Goal: Task Accomplishment & Management: Manage account settings

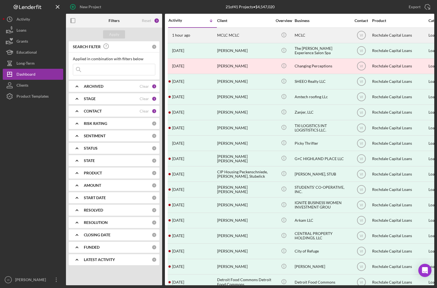
click at [306, 36] on div "MCLC" at bounding box center [321, 35] width 55 height 15
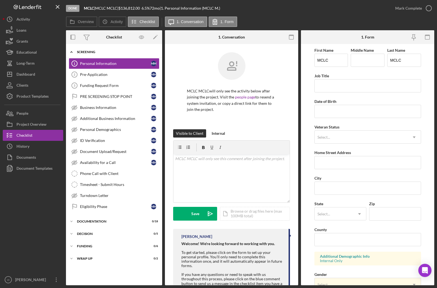
click at [73, 52] on icon "Icon/Expander" at bounding box center [71, 51] width 11 height 11
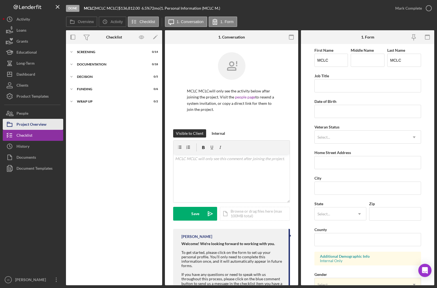
click at [36, 123] on div "Project Overview" at bounding box center [31, 125] width 30 height 12
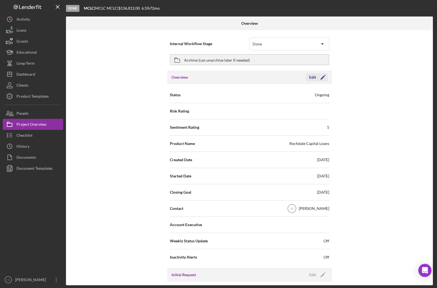
click at [320, 80] on icon "Icon/Edit" at bounding box center [323, 77] width 14 height 14
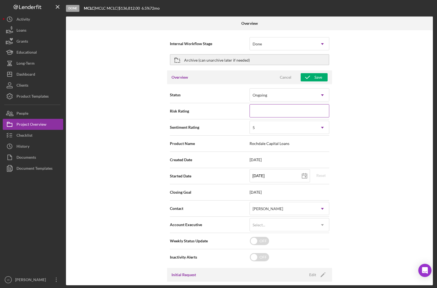
click at [306, 106] on input at bounding box center [289, 110] width 80 height 13
type input "4"
click at [337, 119] on div "Internal Workflow Stage Done Icon/Dropdown Arrow Archive (can unarchive later i…" at bounding box center [249, 157] width 367 height 255
click at [322, 128] on use at bounding box center [322, 128] width 3 height 2
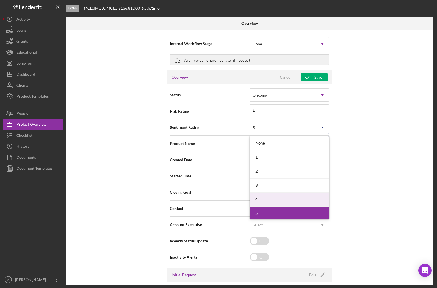
click at [280, 197] on div "4" at bounding box center [289, 199] width 79 height 14
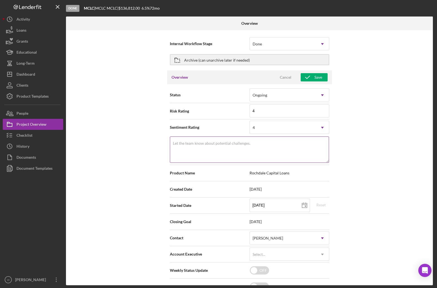
scroll to position [6, 0]
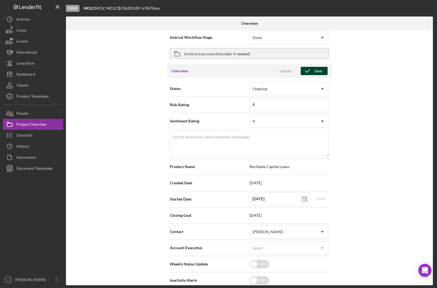
click at [320, 74] on div "Save" at bounding box center [318, 71] width 8 height 8
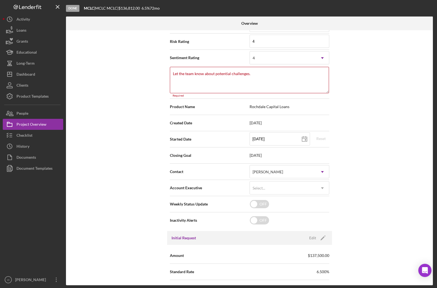
scroll to position [68, 0]
click at [293, 82] on textarea "Let the team know about potential challenges." at bounding box center [249, 81] width 159 height 26
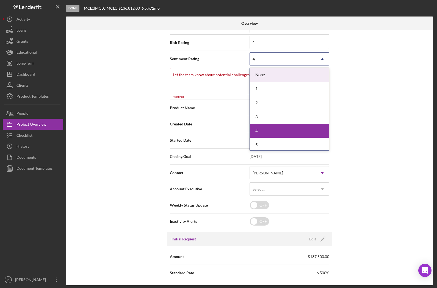
click at [284, 62] on div "4" at bounding box center [283, 59] width 66 height 13
click at [288, 79] on div "None" at bounding box center [289, 75] width 79 height 14
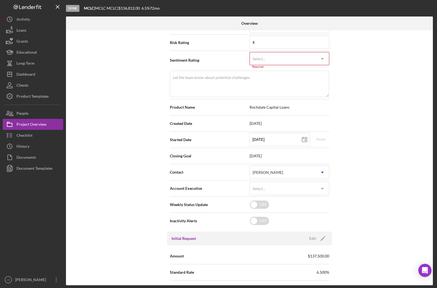
click at [357, 88] on div "Internal Workflow Stage Done Icon/Dropdown Arrow Archive (can unarchive later i…" at bounding box center [249, 157] width 367 height 255
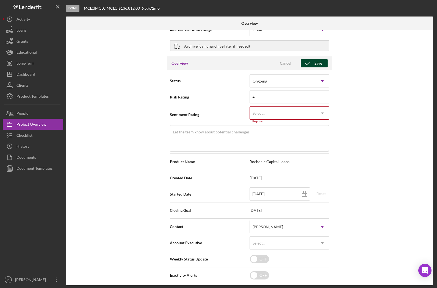
click at [324, 65] on button "Save" at bounding box center [313, 63] width 27 height 8
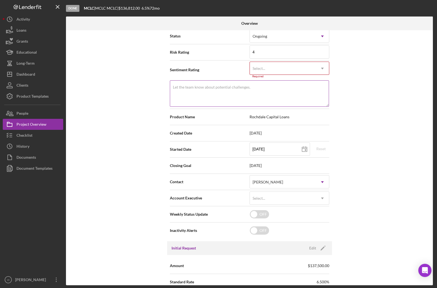
scroll to position [48, 0]
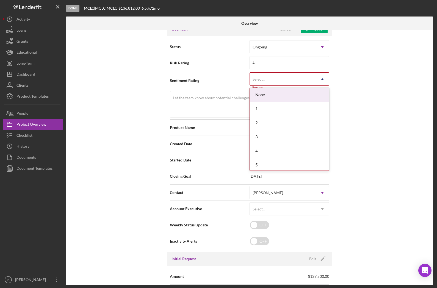
click at [305, 78] on div "Select..." at bounding box center [283, 79] width 66 height 13
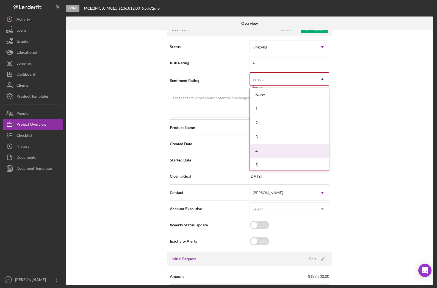
click at [274, 146] on div "4" at bounding box center [289, 151] width 79 height 14
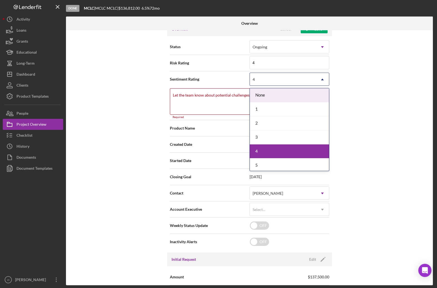
click at [269, 85] on div "4" at bounding box center [283, 79] width 66 height 13
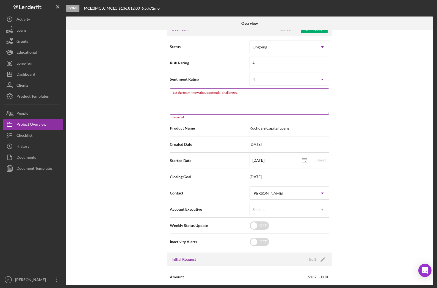
click at [228, 99] on textarea "Let the team know about potential challenges." at bounding box center [249, 101] width 159 height 26
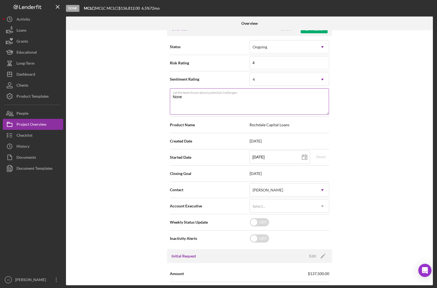
type textarea "None"
click at [327, 90] on label "Let the team know about potential challenges." at bounding box center [251, 91] width 156 height 6
click at [327, 90] on textarea "None" at bounding box center [249, 101] width 159 height 26
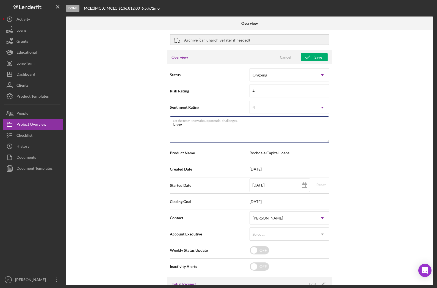
scroll to position [18, 0]
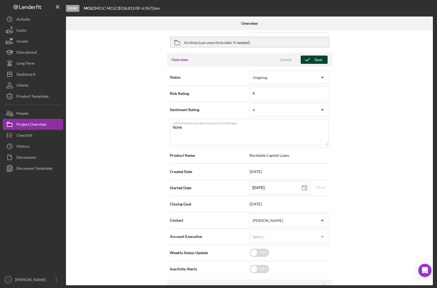
click at [318, 63] on div "Save" at bounding box center [318, 59] width 8 height 8
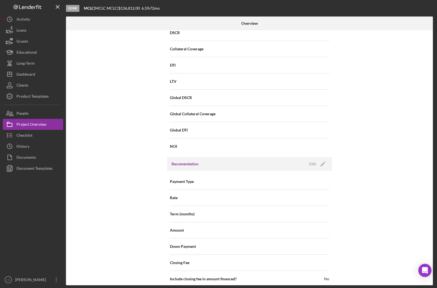
scroll to position [357, 0]
click at [390, 167] on div "Internal Workflow Stage Done Icon/Dropdown Arrow Archive (can unarchive later i…" at bounding box center [249, 157] width 367 height 255
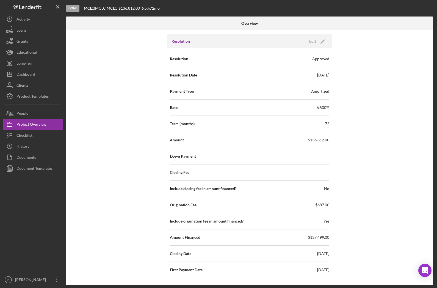
scroll to position [709, 0]
click at [317, 37] on icon "Icon/Edit" at bounding box center [323, 41] width 14 height 14
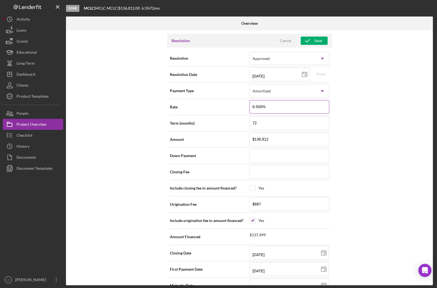
click at [311, 107] on input "6.500%" at bounding box center [289, 106] width 80 height 13
type input "6.50%"
type input "6.5%"
type input "6.%"
type input "6.2%"
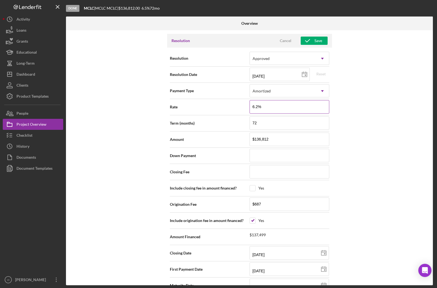
type input "6.25%"
click at [313, 125] on input "72" at bounding box center [289, 122] width 80 height 13
type input "6.250%"
type input "7"
type input "1"
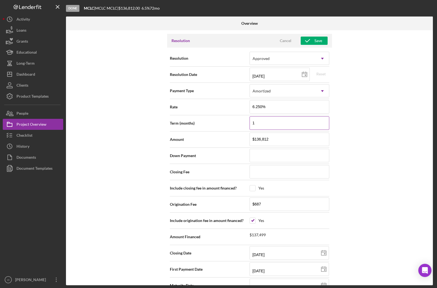
type input "12"
type input "120"
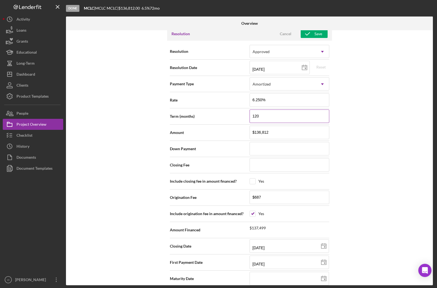
scroll to position [7, 0]
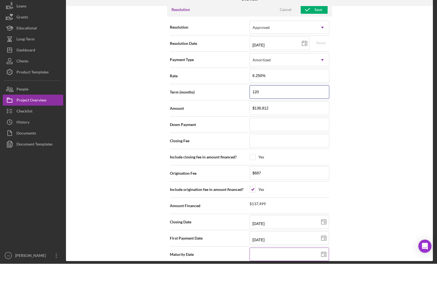
type input "120"
click at [302, 271] on input at bounding box center [288, 277] width 79 height 13
type input "0m/dd/yyyy"
type input "09/dd/yyyy"
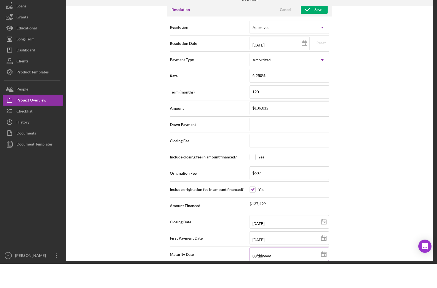
type input "09/1d/yyyy"
type input "09/13/yyyy"
type input "09/13/2yyy"
type input "09/13/20yy"
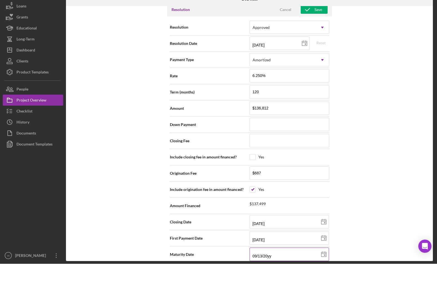
type input "09/13/203y"
type input "[DATE]"
click at [375, 129] on div "Internal Workflow Stage Done Icon/Dropdown Arrow Archive (can unarchive later i…" at bounding box center [249, 157] width 367 height 255
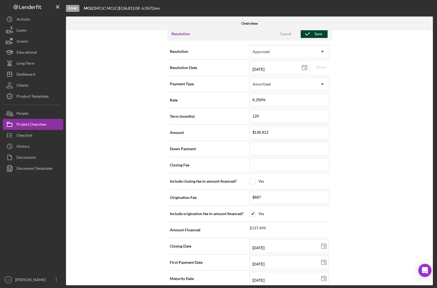
click at [314, 30] on div "Save" at bounding box center [318, 34] width 8 height 8
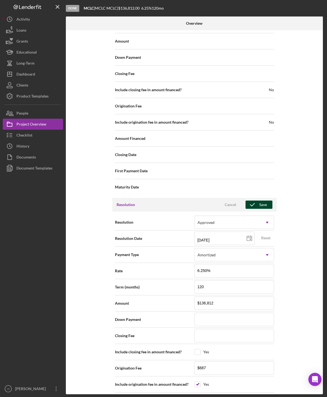
scroll to position [545, 0]
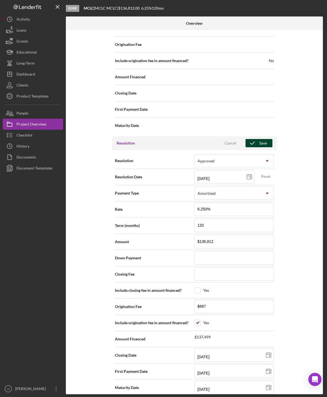
click at [259, 143] on icon "button" at bounding box center [253, 143] width 14 height 14
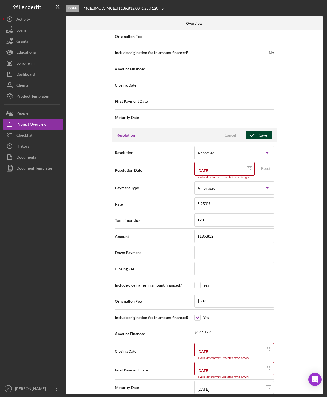
scroll to position [615, 0]
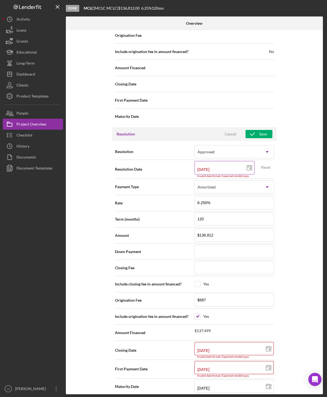
click at [249, 168] on icon at bounding box center [250, 168] width 14 height 14
click at [301, 157] on div "Internal Workflow Stage Done Icon/Dropdown Arrow Archive (can unarchive later i…" at bounding box center [194, 212] width 257 height 364
